Goal: Transaction & Acquisition: Book appointment/travel/reservation

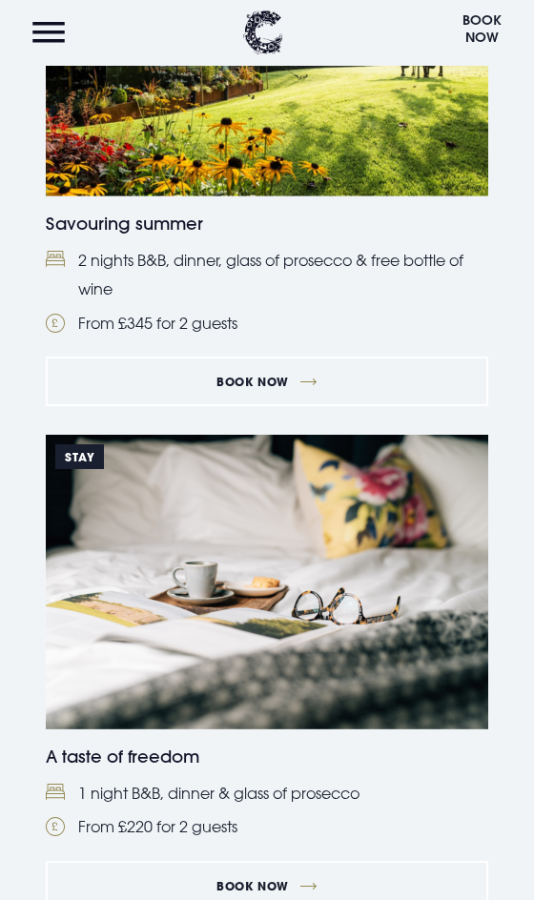
scroll to position [611, 0]
click at [270, 387] on link "Book Now" at bounding box center [267, 381] width 442 height 50
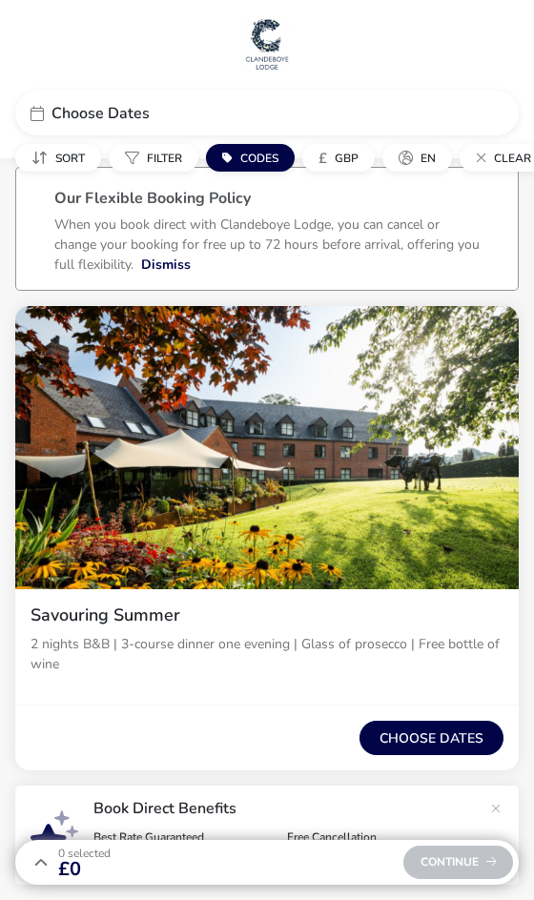
scroll to position [94, 0]
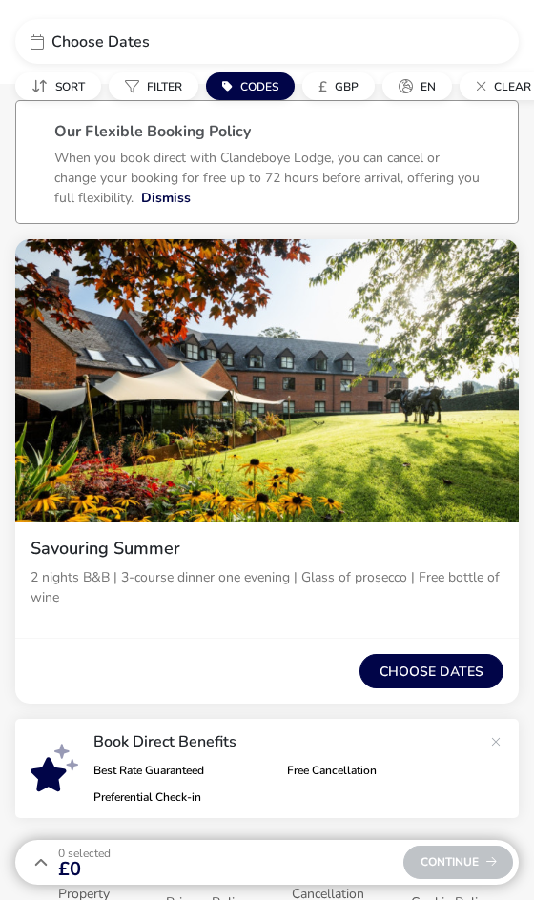
click at [439, 667] on button "Choose dates" at bounding box center [431, 671] width 144 height 34
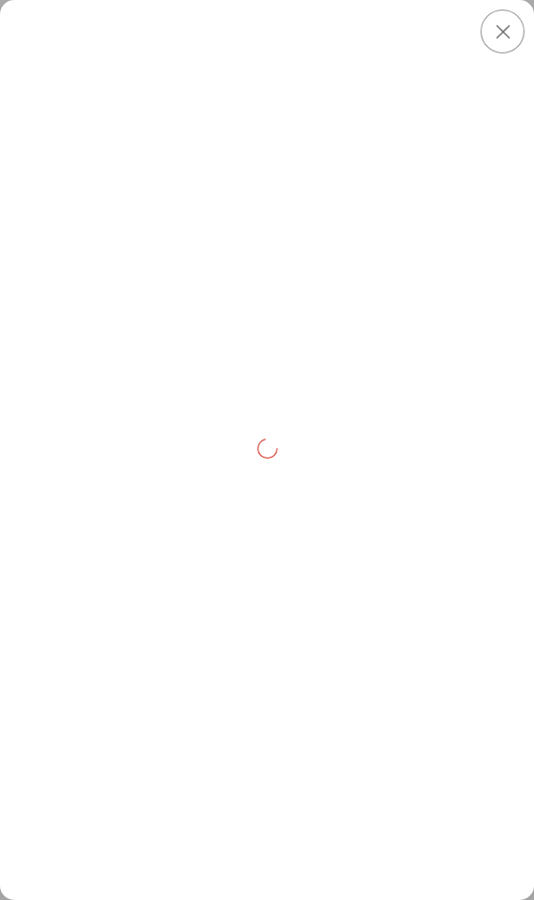
scroll to position [0, 0]
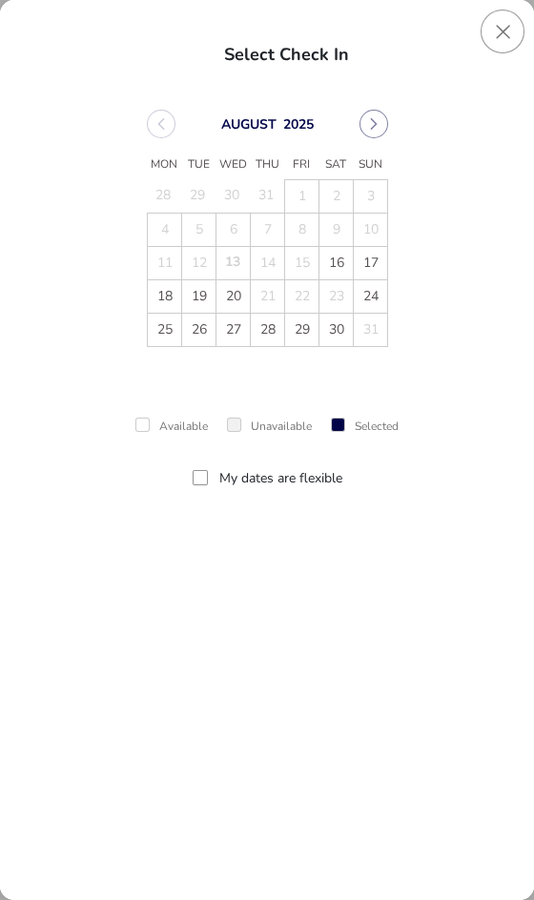
click at [378, 125] on icon "Next Month" at bounding box center [373, 123] width 13 height 13
click at [180, 233] on td "8" at bounding box center [164, 229] width 34 height 33
click at [160, 124] on icon "Previous Month" at bounding box center [160, 123] width 13 height 13
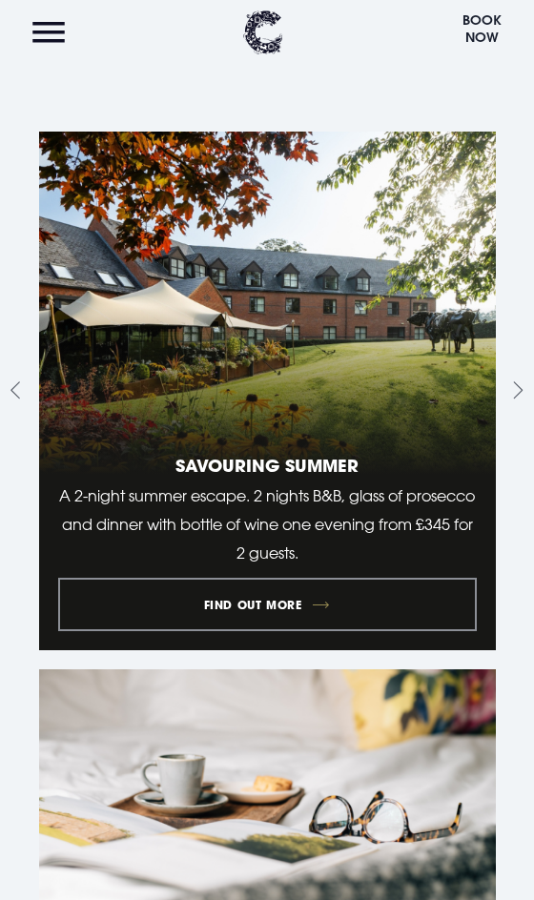
scroll to position [1417, 0]
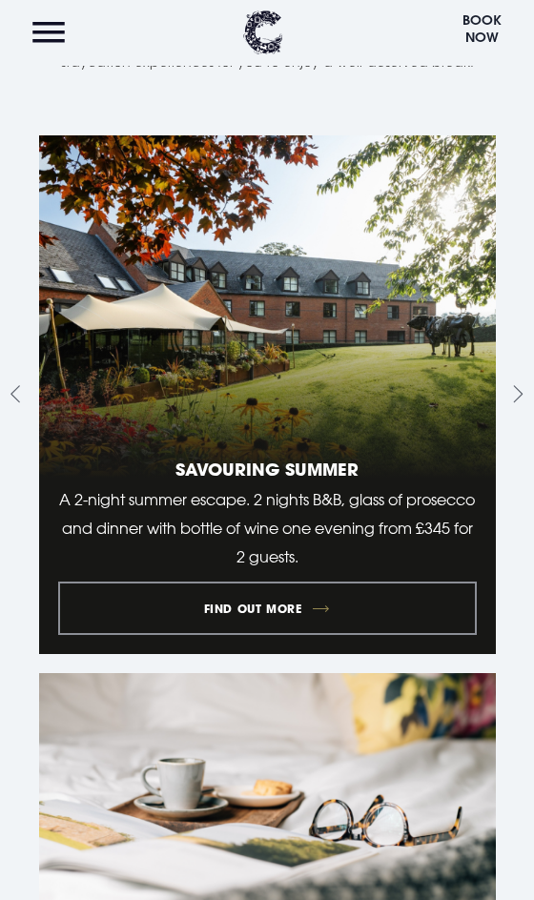
click at [288, 608] on link "1 of 10" at bounding box center [267, 394] width 457 height 518
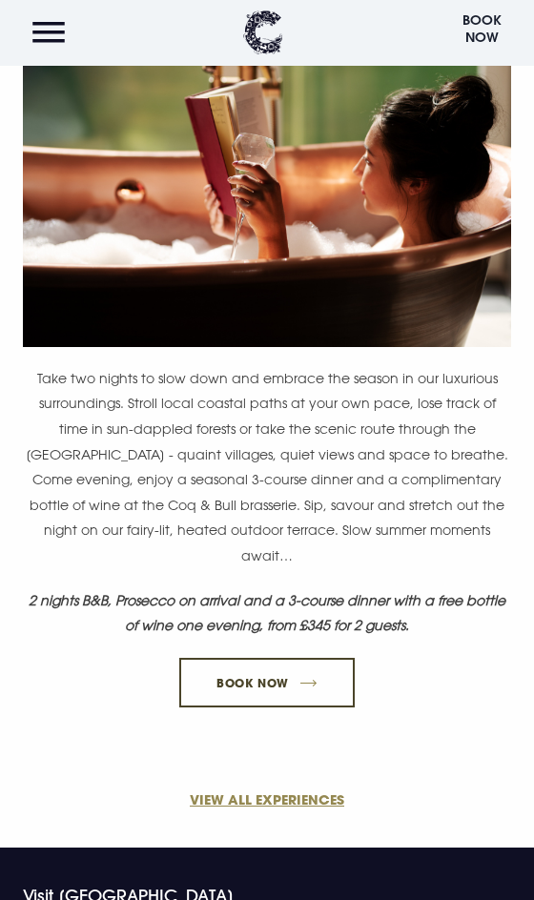
click at [306, 658] on link "Book Now" at bounding box center [266, 683] width 175 height 50
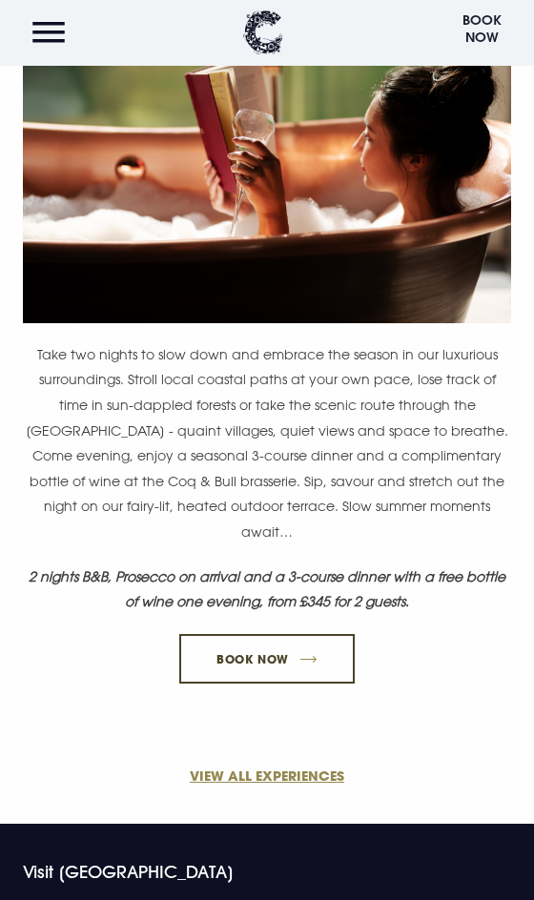
scroll to position [389, 0]
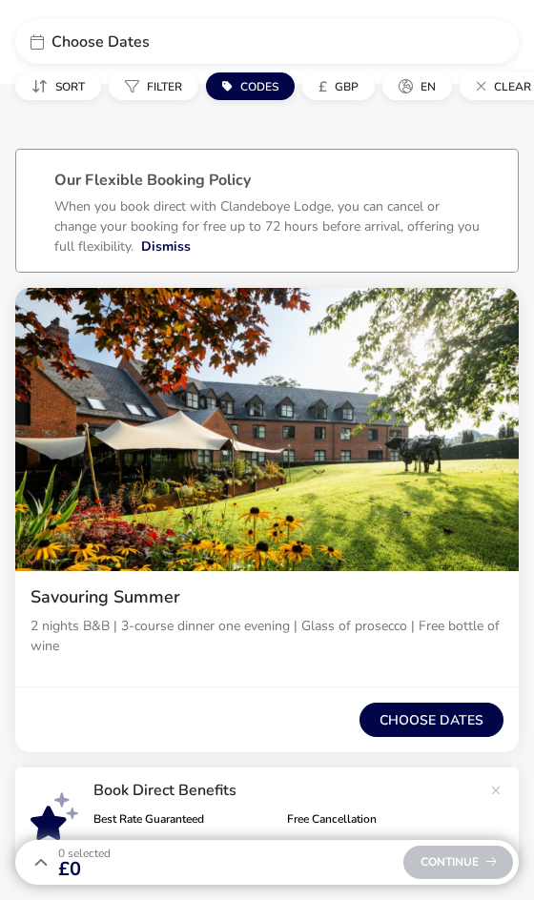
scroll to position [94, 0]
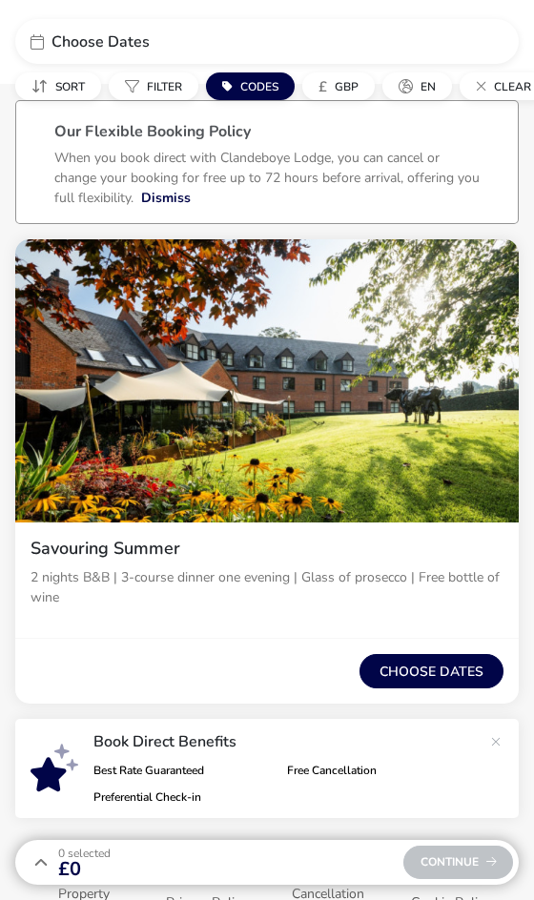
click at [442, 667] on button "Choose dates" at bounding box center [431, 671] width 144 height 34
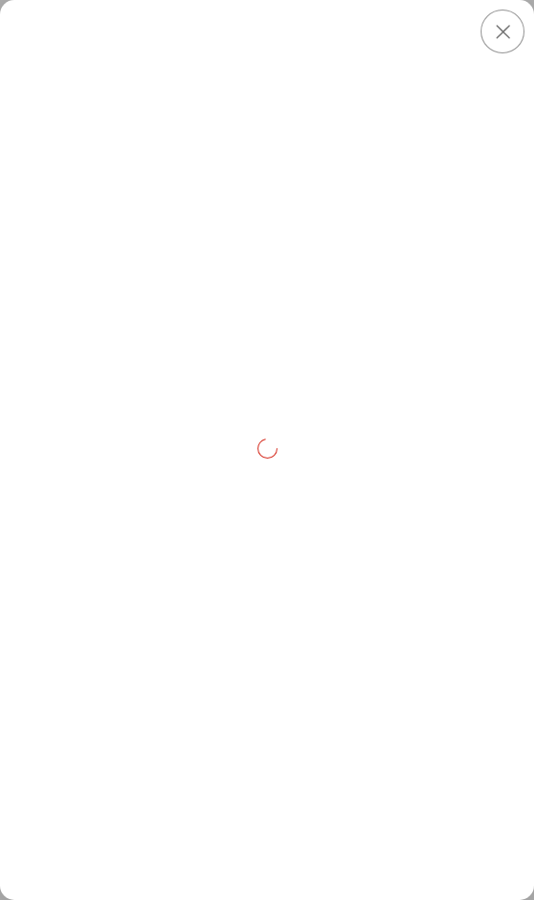
scroll to position [0, 0]
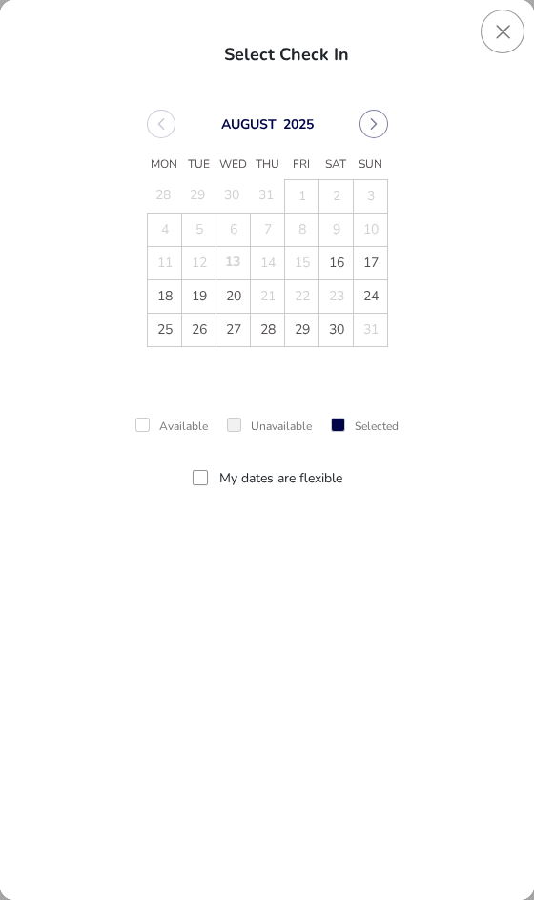
click at [373, 125] on icon "Next Month" at bounding box center [373, 123] width 13 height 13
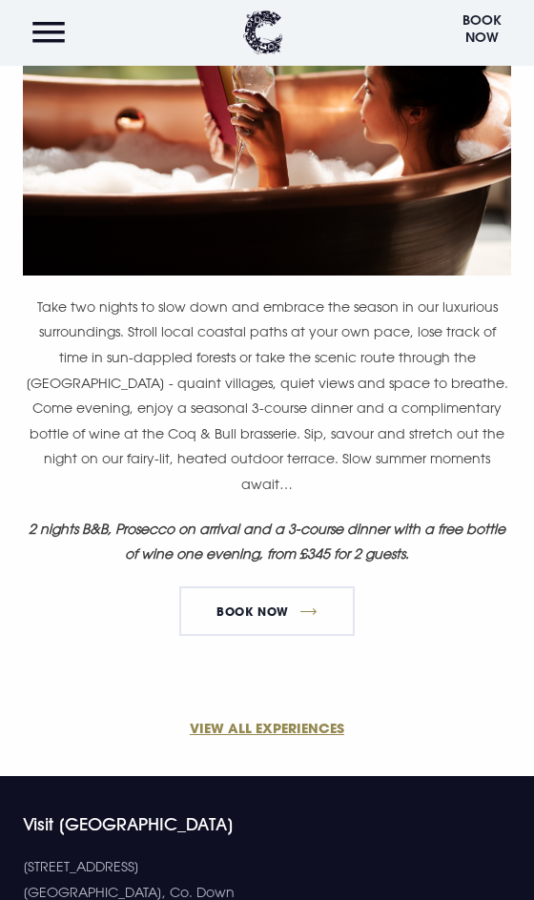
click at [61, 37] on button "Menu" at bounding box center [48, 32] width 51 height 41
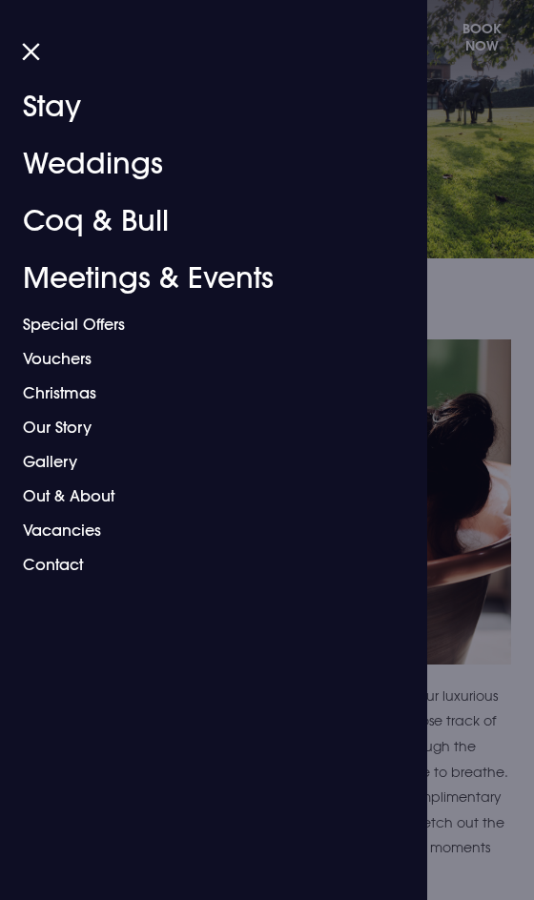
click at [96, 327] on link "Special Offers" at bounding box center [206, 324] width 367 height 34
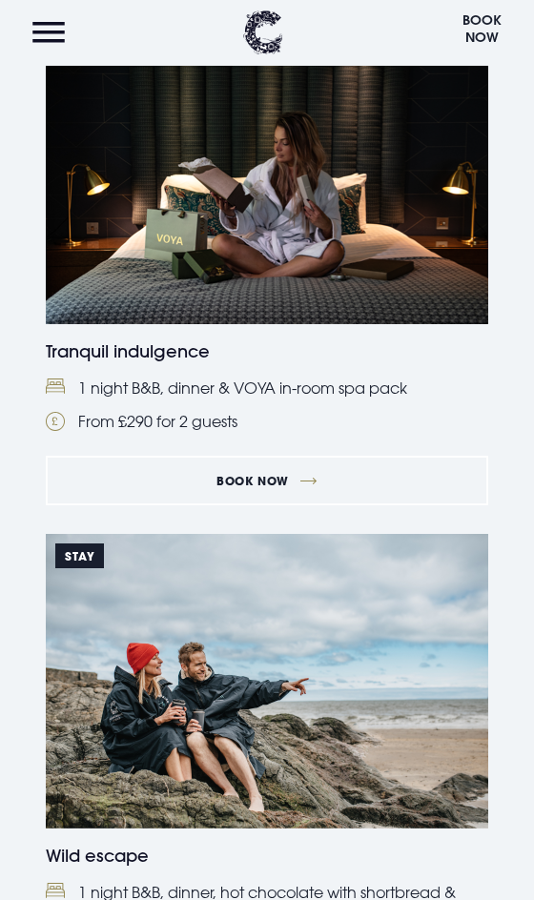
scroll to position [1503, 0]
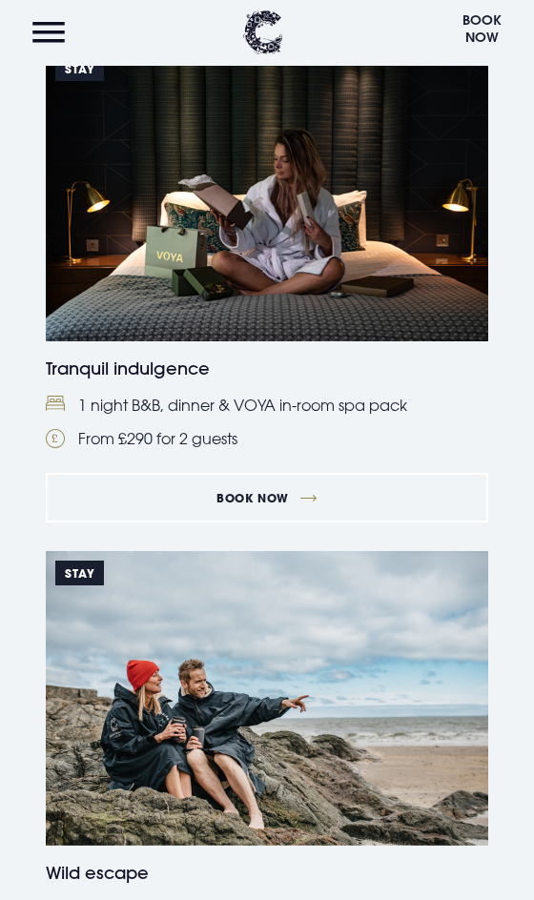
click at [59, 27] on button "Menu" at bounding box center [48, 32] width 51 height 41
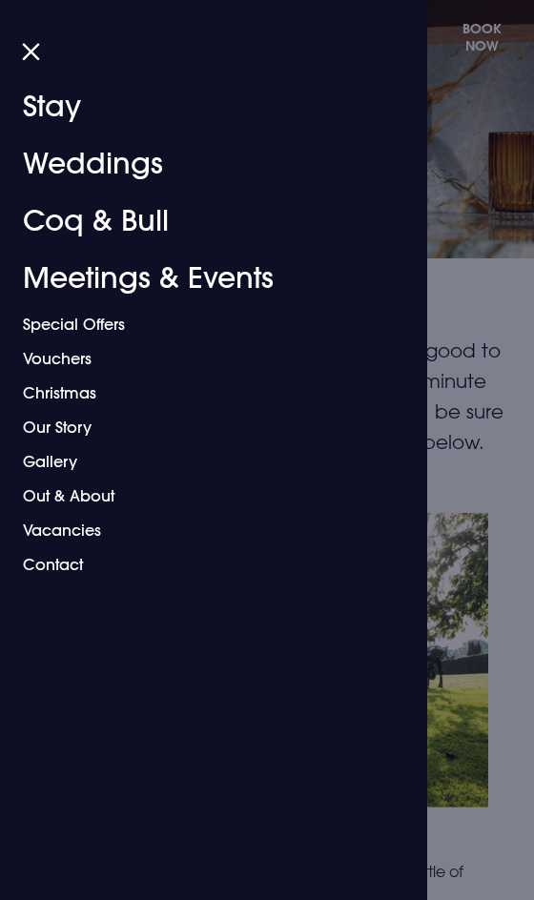
click at [73, 429] on link "Our Story" at bounding box center [206, 427] width 367 height 34
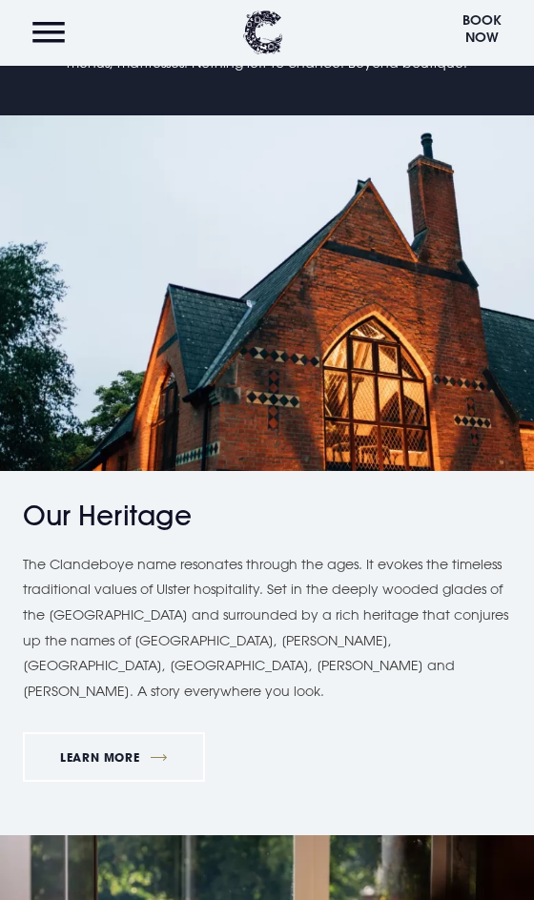
scroll to position [445, 0]
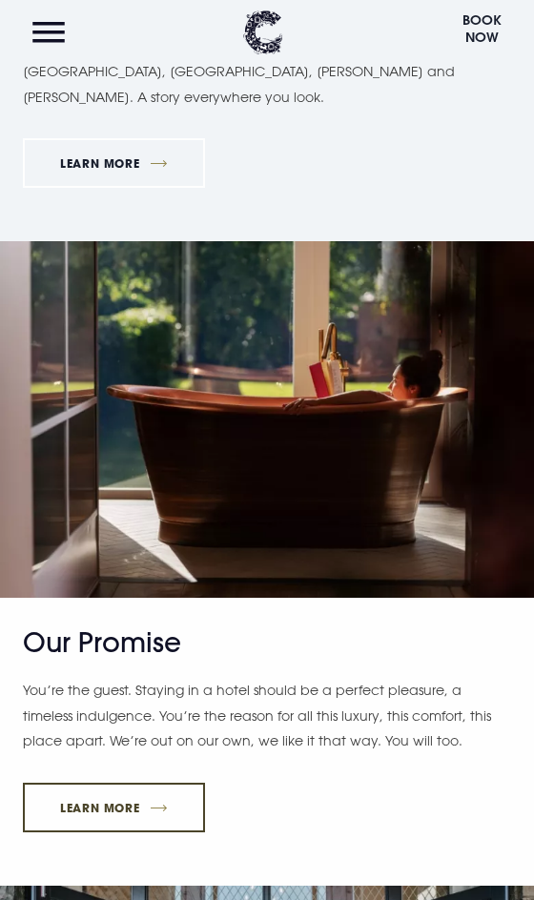
click at [154, 783] on link "Learn More" at bounding box center [114, 808] width 182 height 50
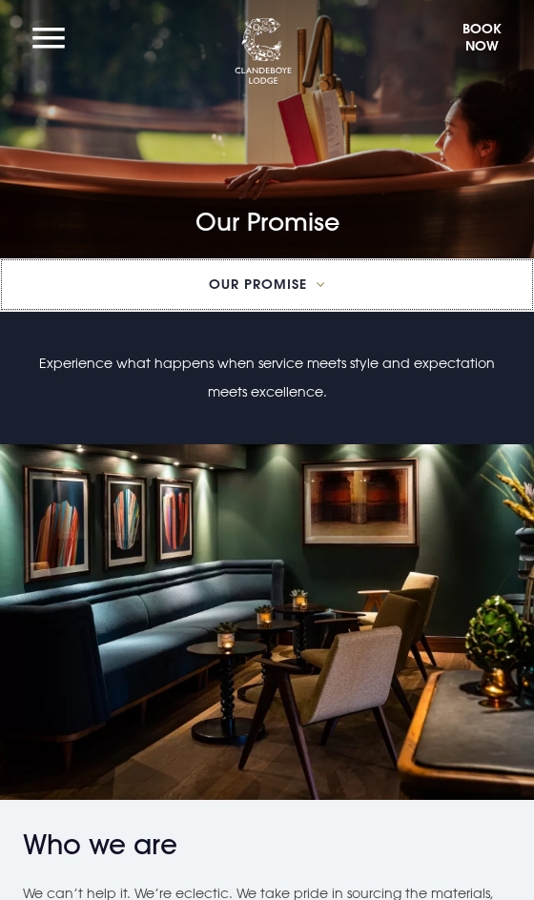
click at [284, 284] on span "Our Promise" at bounding box center [258, 283] width 98 height 13
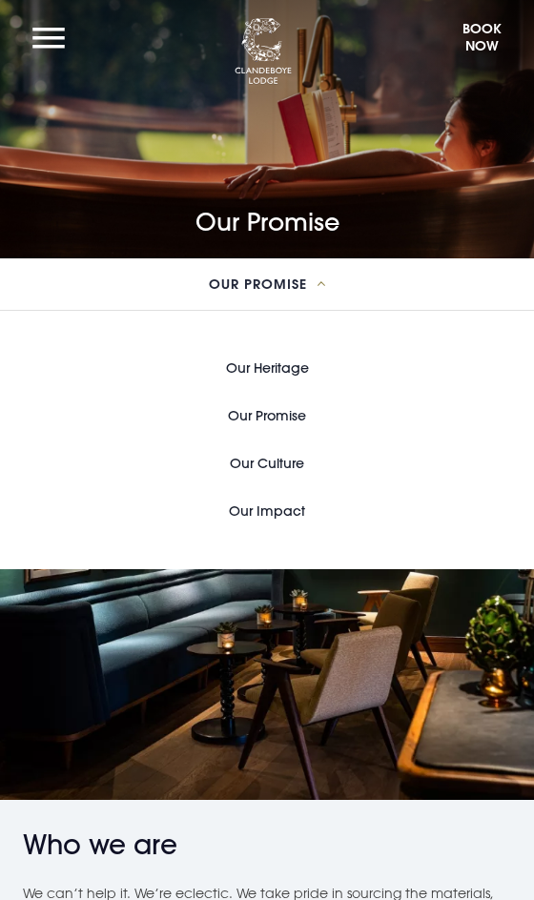
click at [60, 48] on button "Menu" at bounding box center [48, 38] width 51 height 40
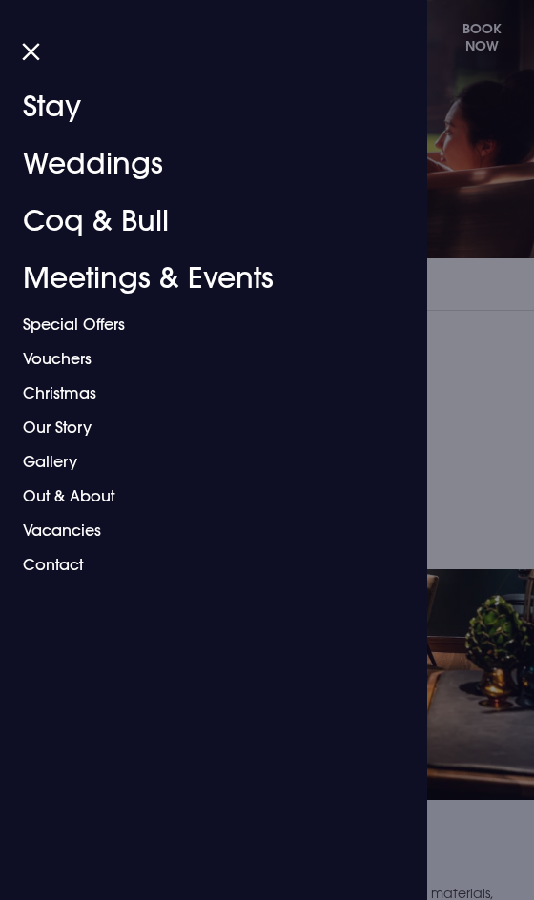
click at [63, 463] on link "Gallery" at bounding box center [206, 461] width 367 height 34
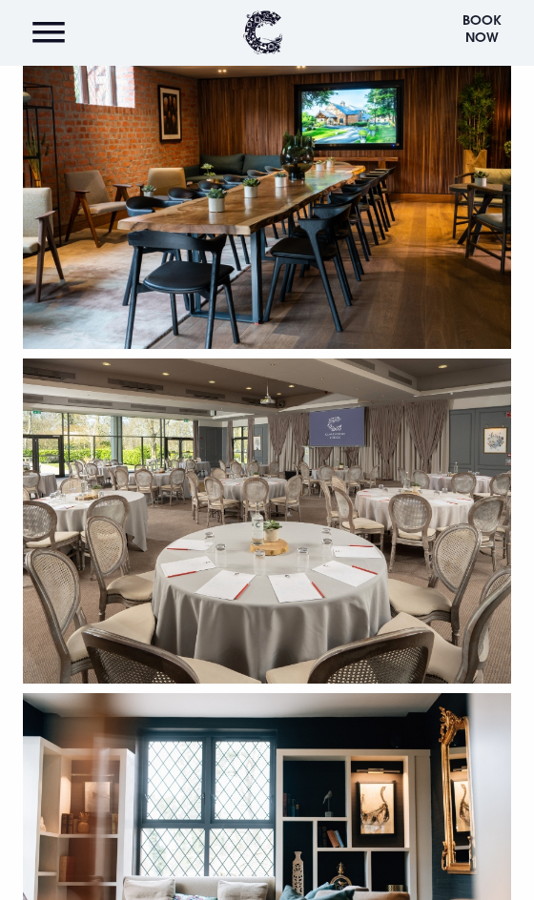
scroll to position [16139, 0]
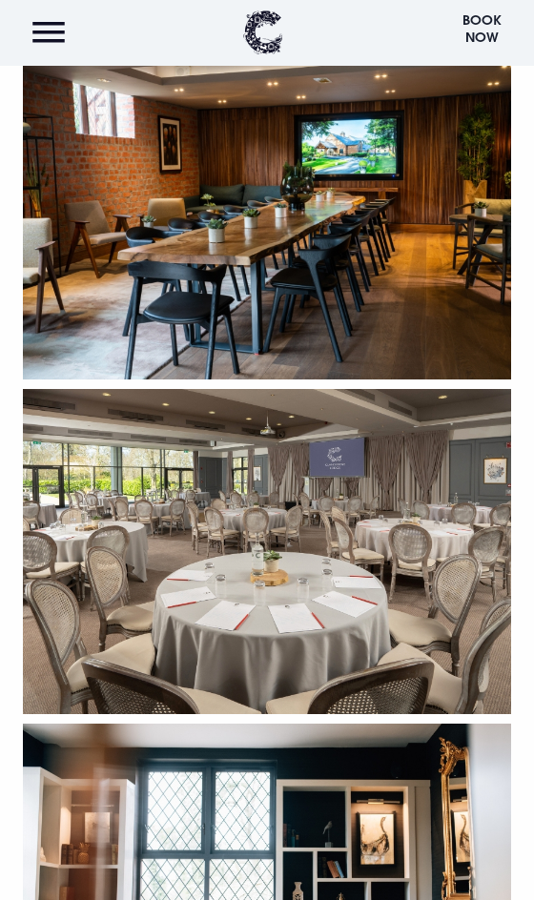
click at [48, 36] on button "Menu" at bounding box center [48, 32] width 51 height 41
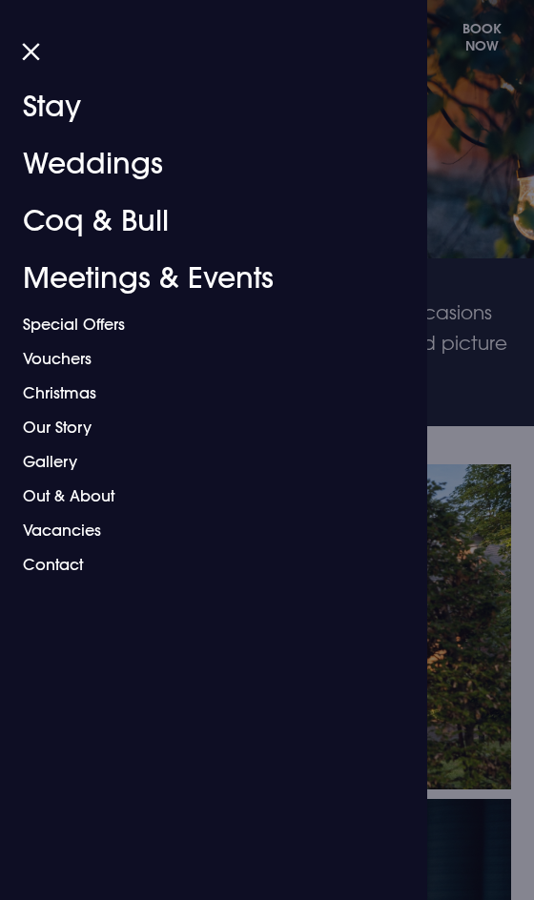
click at [84, 384] on link "Christmas" at bounding box center [206, 393] width 367 height 34
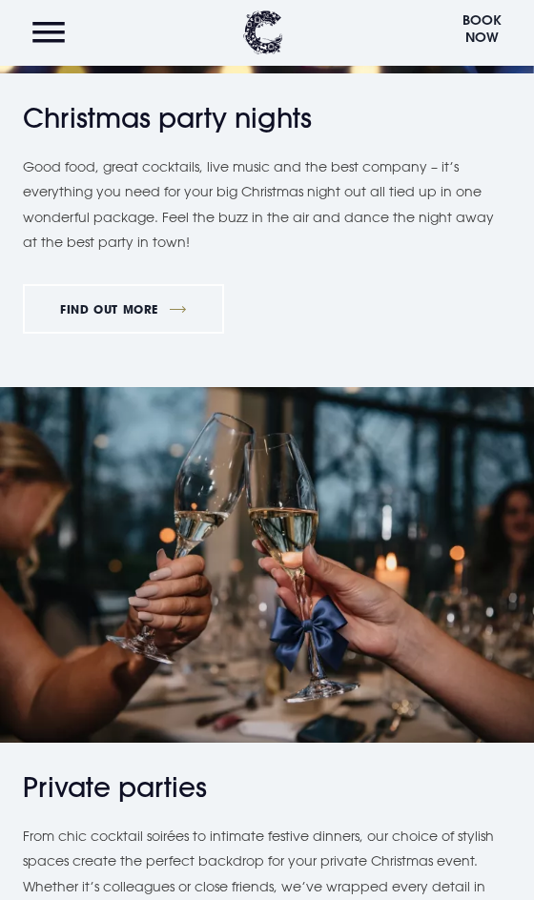
scroll to position [885, 0]
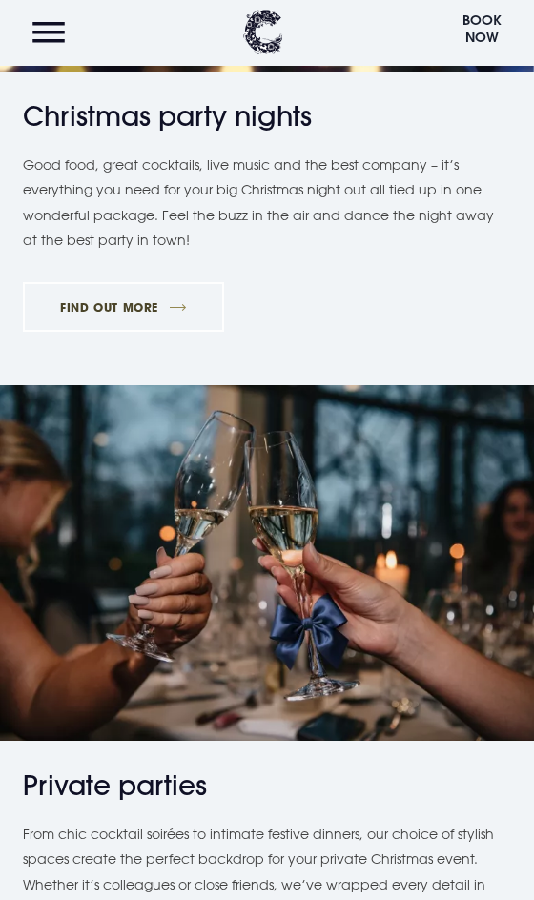
click at [148, 307] on link "FIND OUT MORE" at bounding box center [123, 307] width 201 height 50
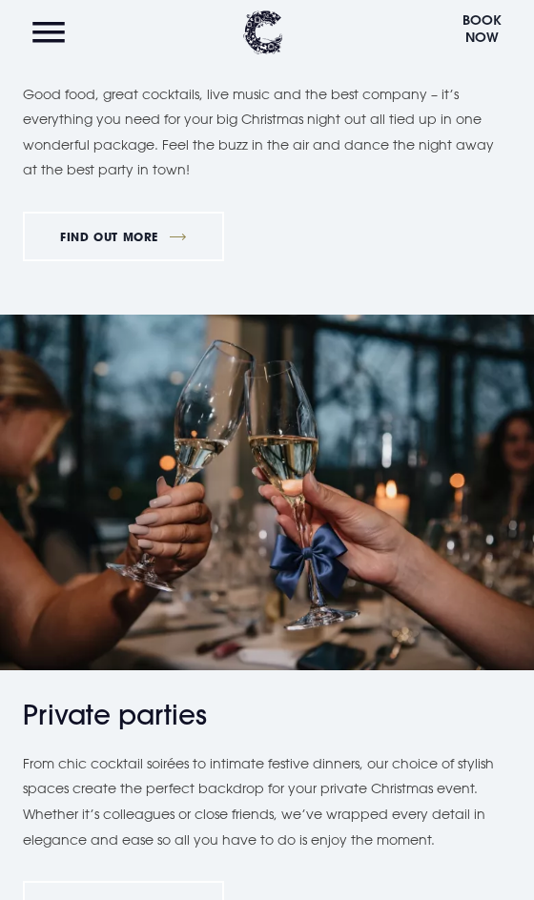
click at [62, 40] on button "Menu" at bounding box center [48, 32] width 51 height 41
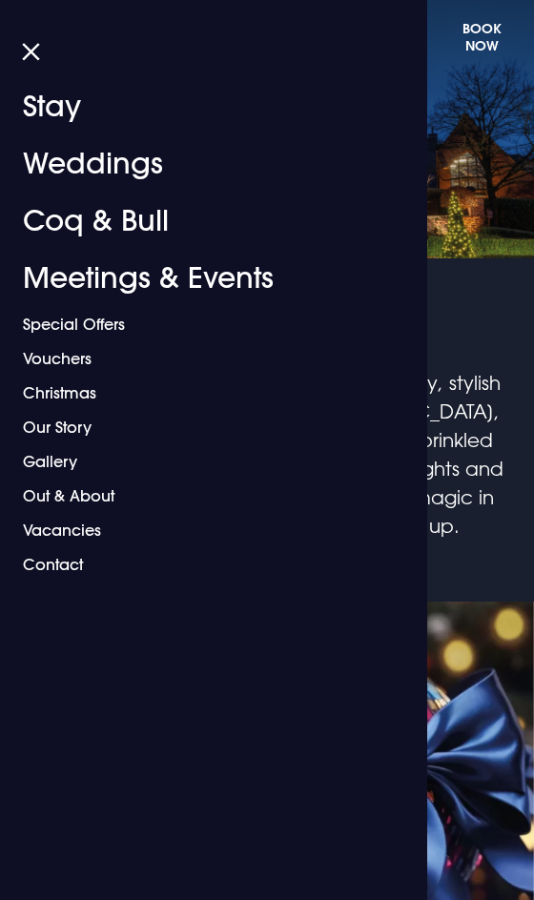
scroll to position [0, 0]
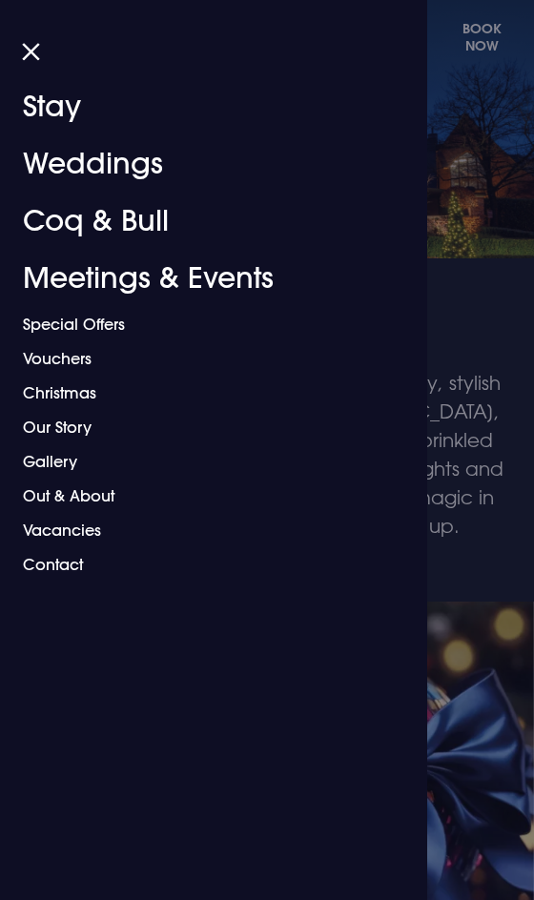
click at [81, 111] on link "Stay" at bounding box center [206, 106] width 367 height 57
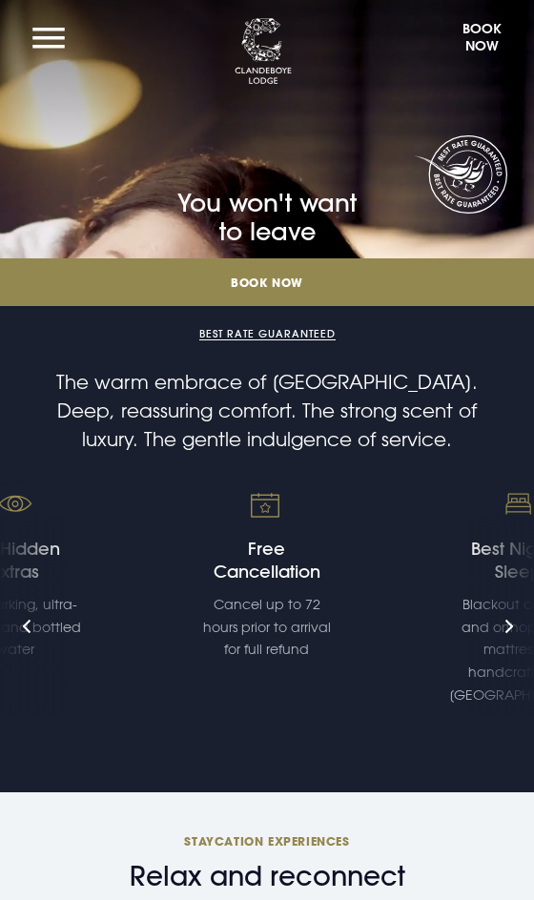
click at [483, 35] on button "Book Now" at bounding box center [481, 41] width 59 height 46
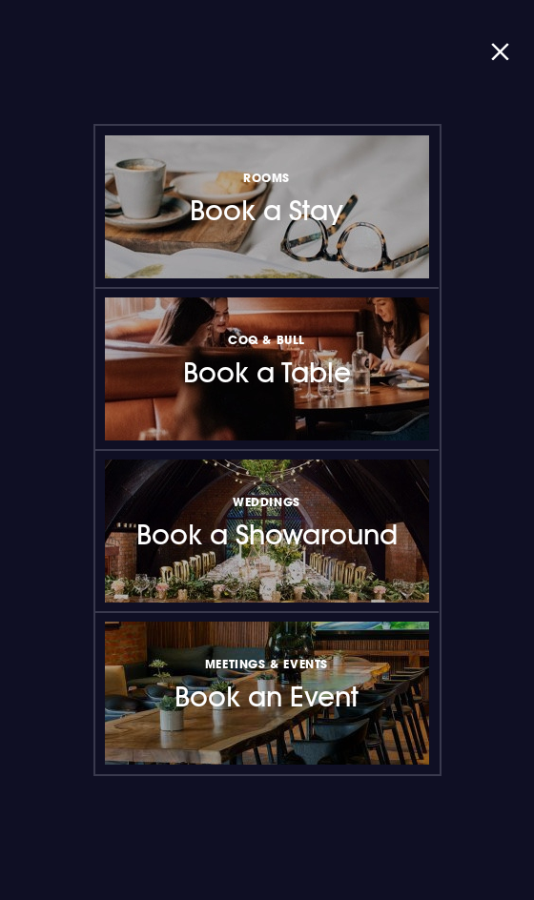
click at [409, 207] on div at bounding box center [409, 207] width 0 height 0
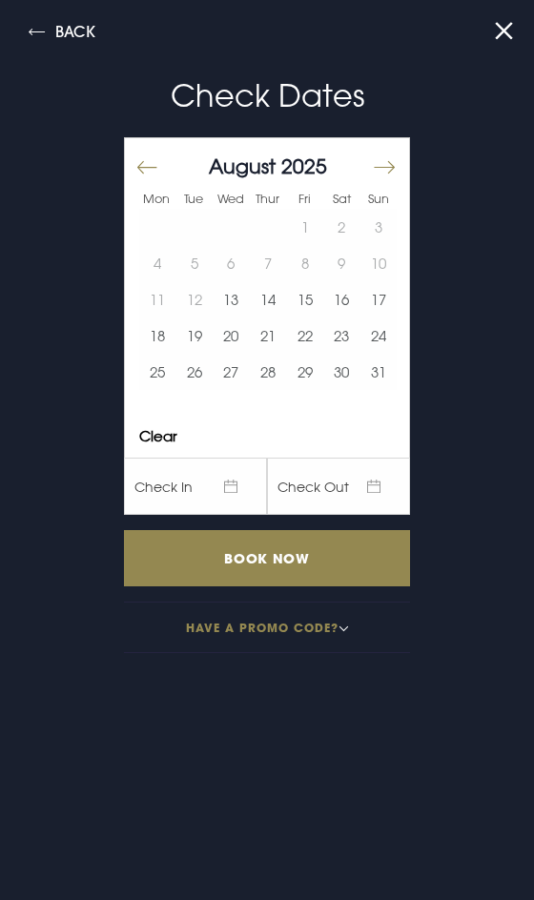
click at [387, 172] on button "Move forward to switch to the next month." at bounding box center [383, 168] width 23 height 40
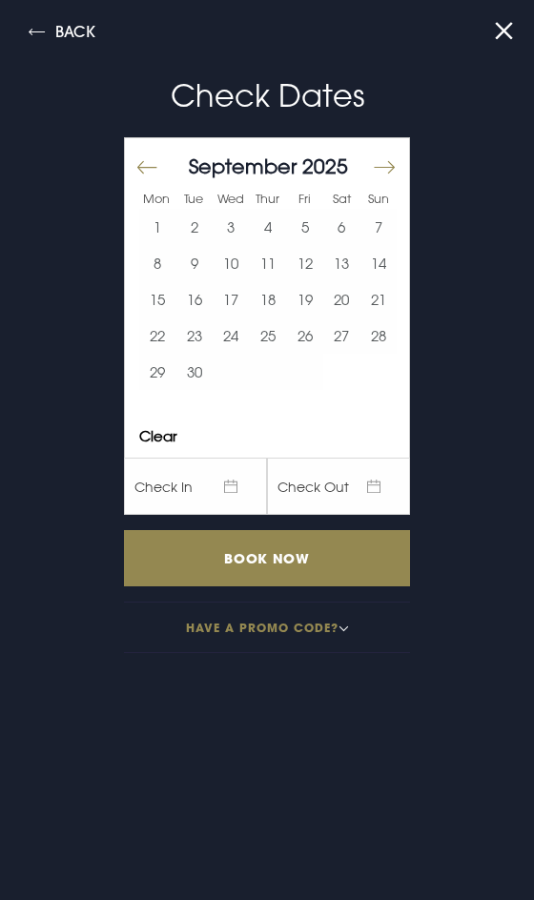
click at [157, 267] on button "8" at bounding box center [157, 263] width 37 height 36
click at [232, 269] on button "10" at bounding box center [231, 263] width 37 height 36
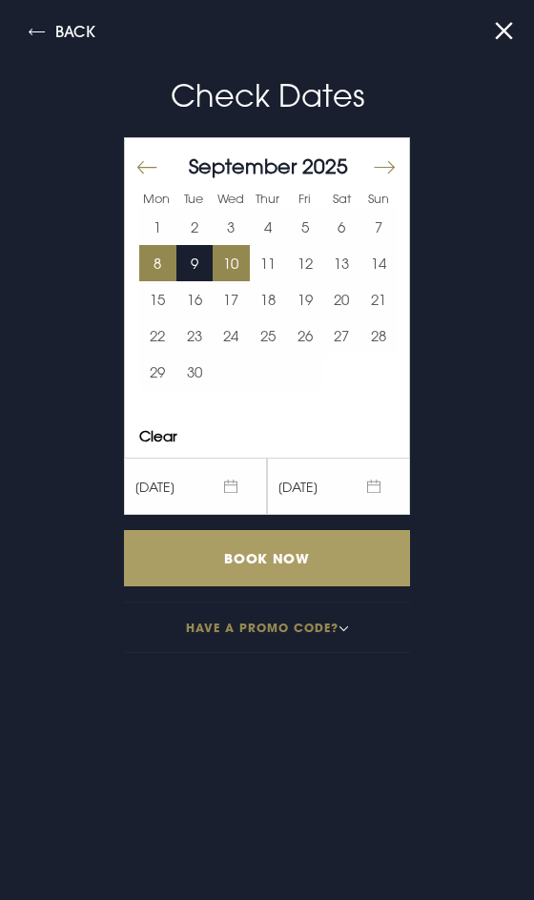
click at [284, 567] on input "Book Now" at bounding box center [267, 558] width 286 height 56
click at [290, 564] on input "Book Now" at bounding box center [267, 558] width 286 height 56
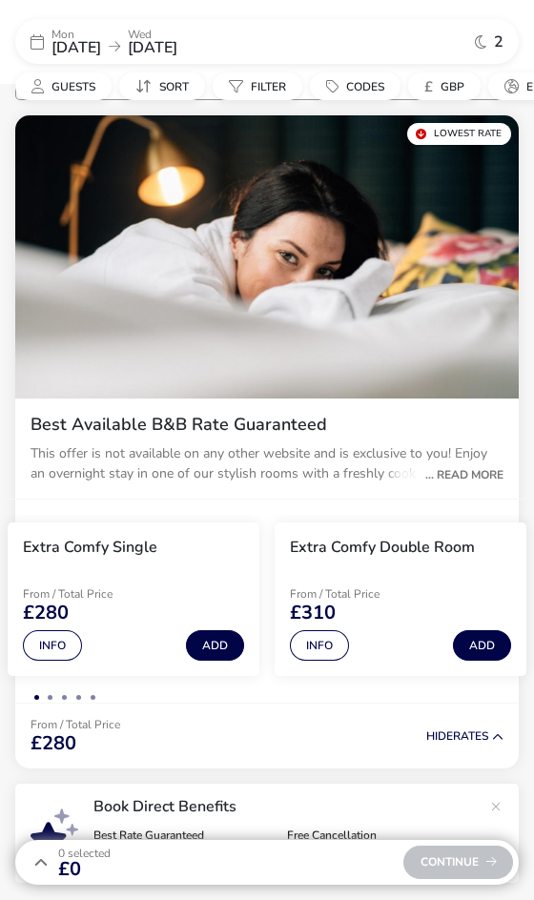
scroll to position [237, 0]
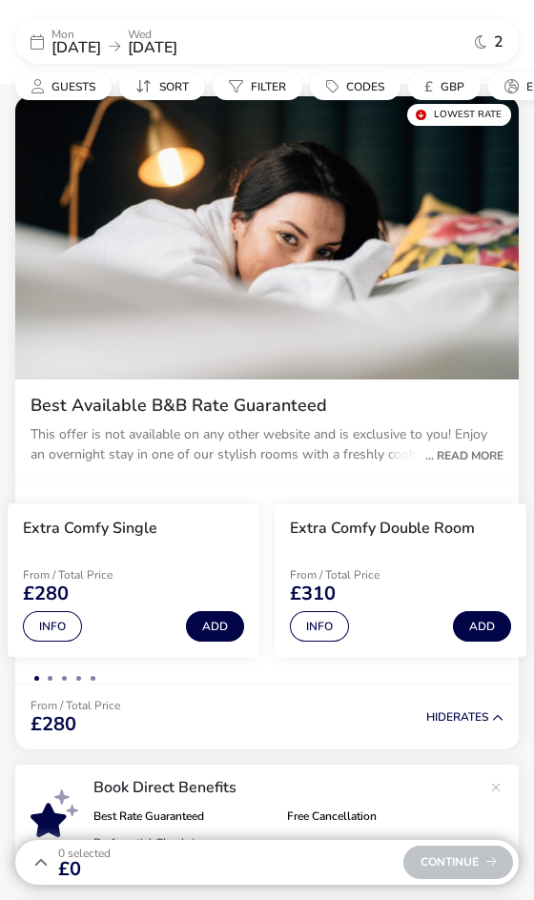
click at [487, 454] on div "... Read More" at bounding box center [460, 455] width 88 height 17
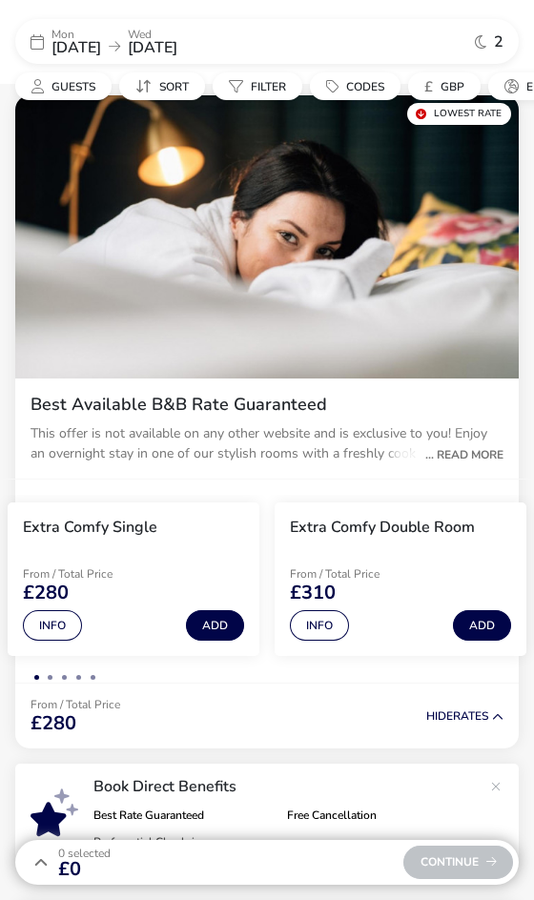
scroll to position [241, 0]
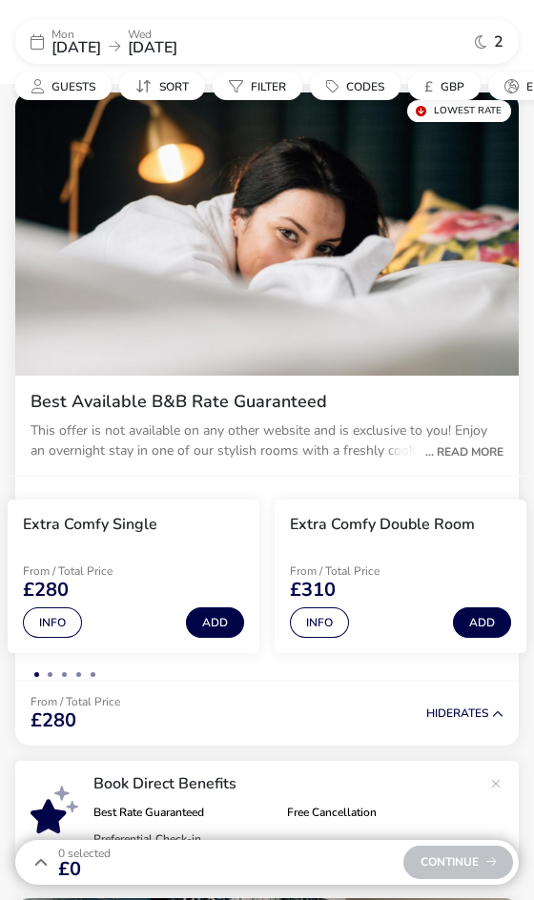
click at [467, 491] on div "Best Available B&B Rate Guaranteed This offer is not available on any other web…" at bounding box center [266, 433] width 503 height 115
